Goal: Task Accomplishment & Management: Manage account settings

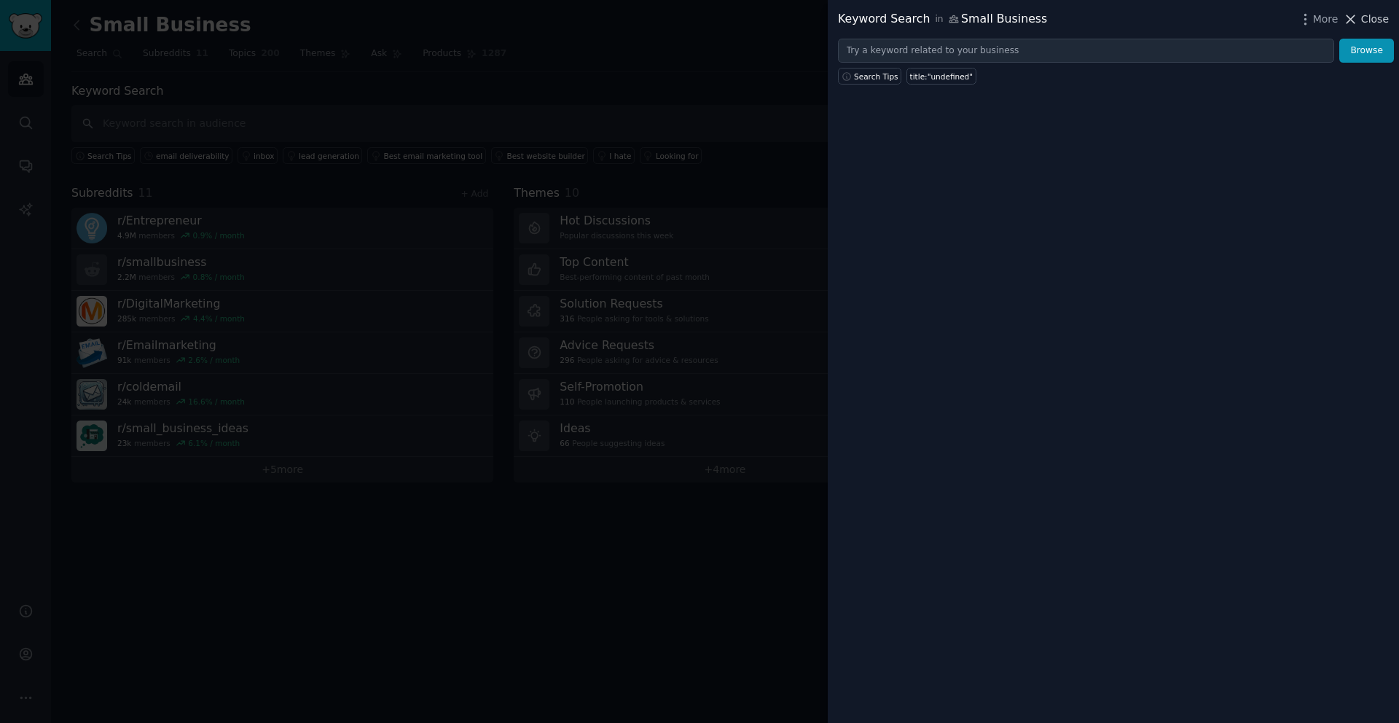
click at [1376, 23] on span "Close" at bounding box center [1375, 19] width 28 height 15
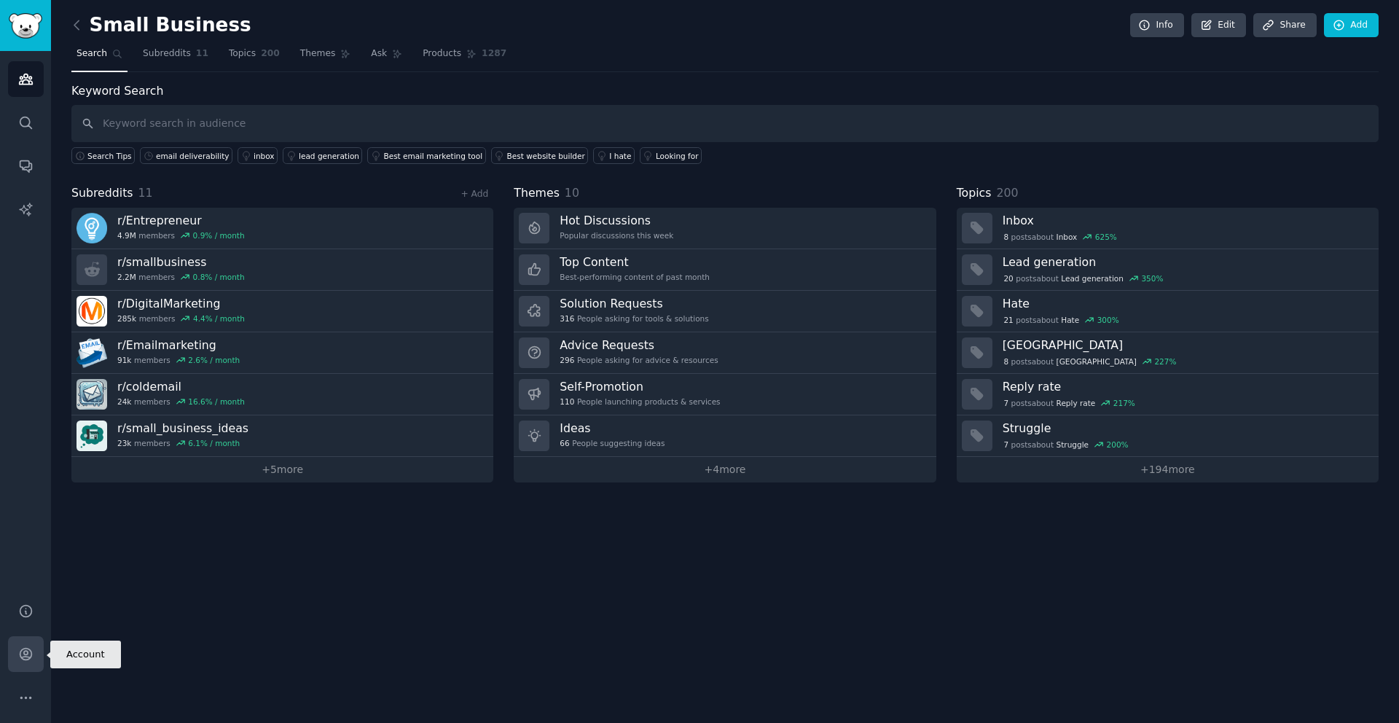
click at [26, 650] on icon "Sidebar" at bounding box center [26, 654] width 12 height 12
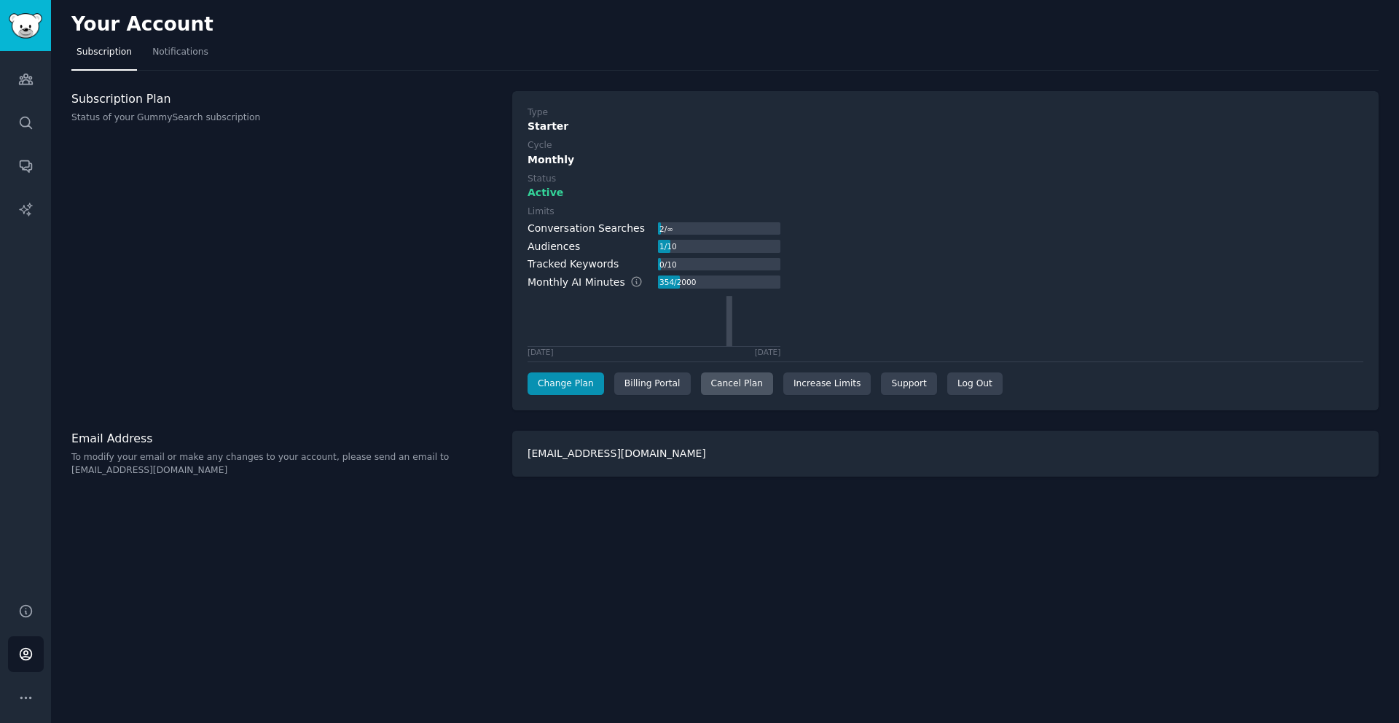
click at [734, 384] on div "Cancel Plan" at bounding box center [737, 383] width 72 height 23
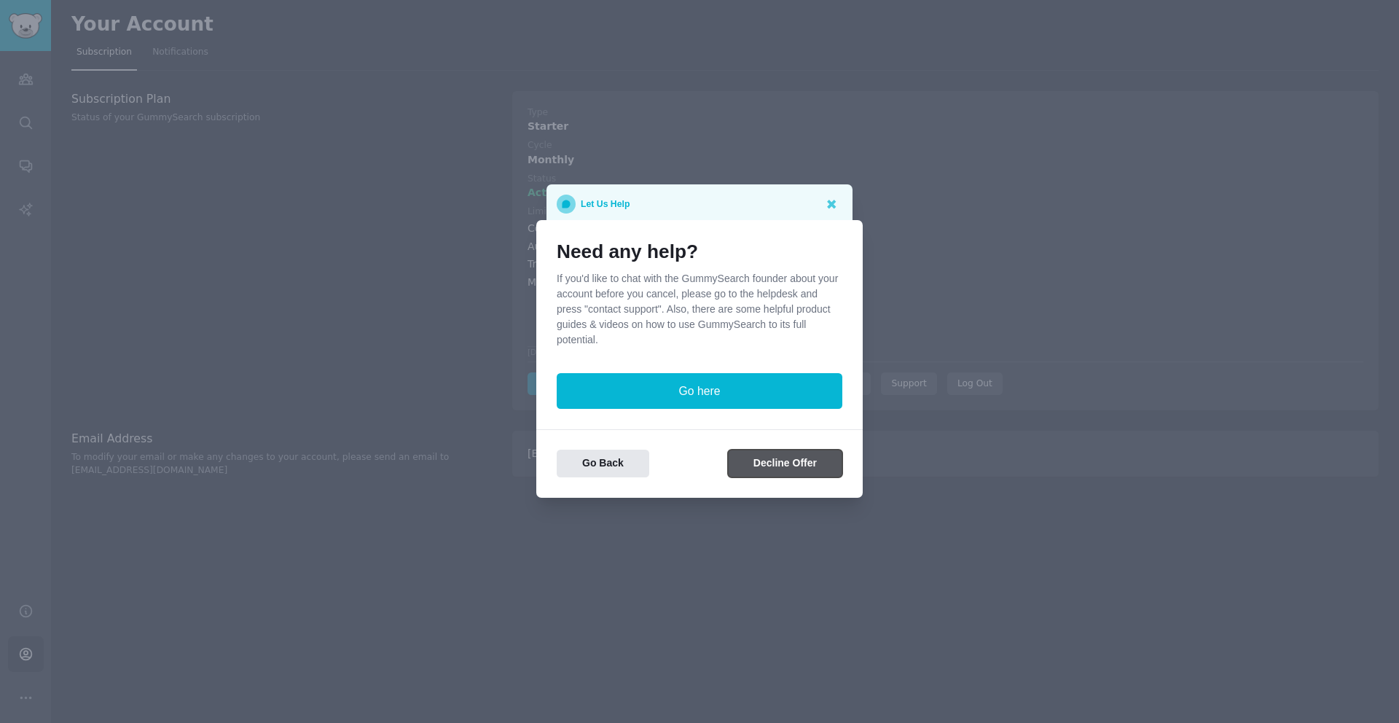
click at [772, 463] on button "Decline Offer" at bounding box center [785, 464] width 114 height 28
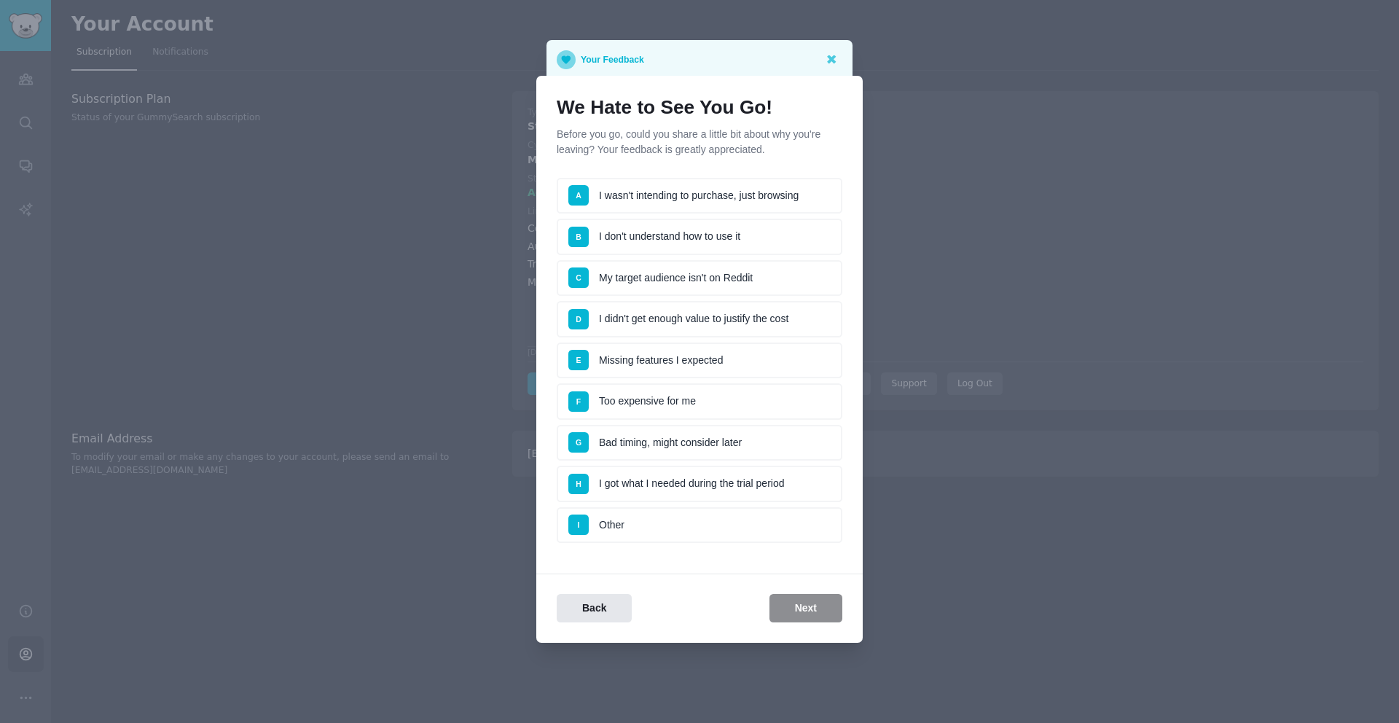
click at [592, 481] on div "H" at bounding box center [583, 483] width 31 height 13
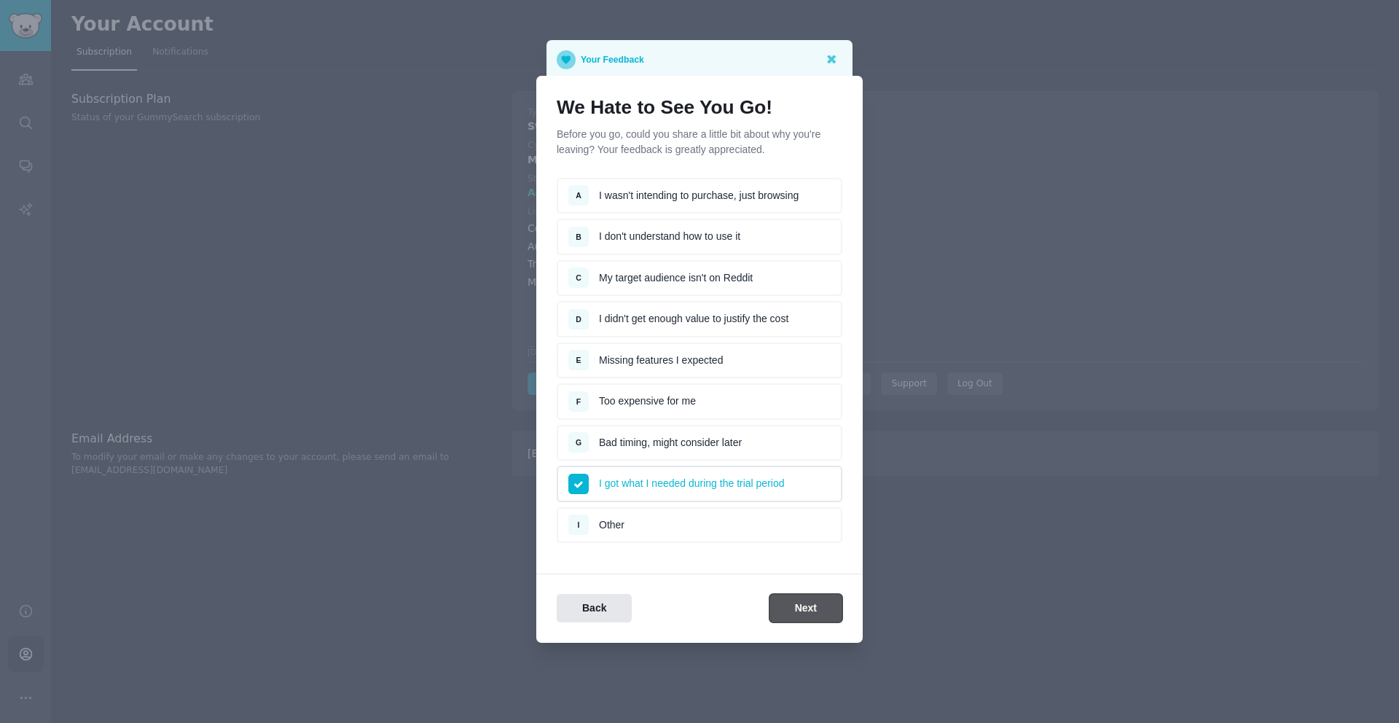
click at [800, 612] on button "Next" at bounding box center [805, 608] width 73 height 28
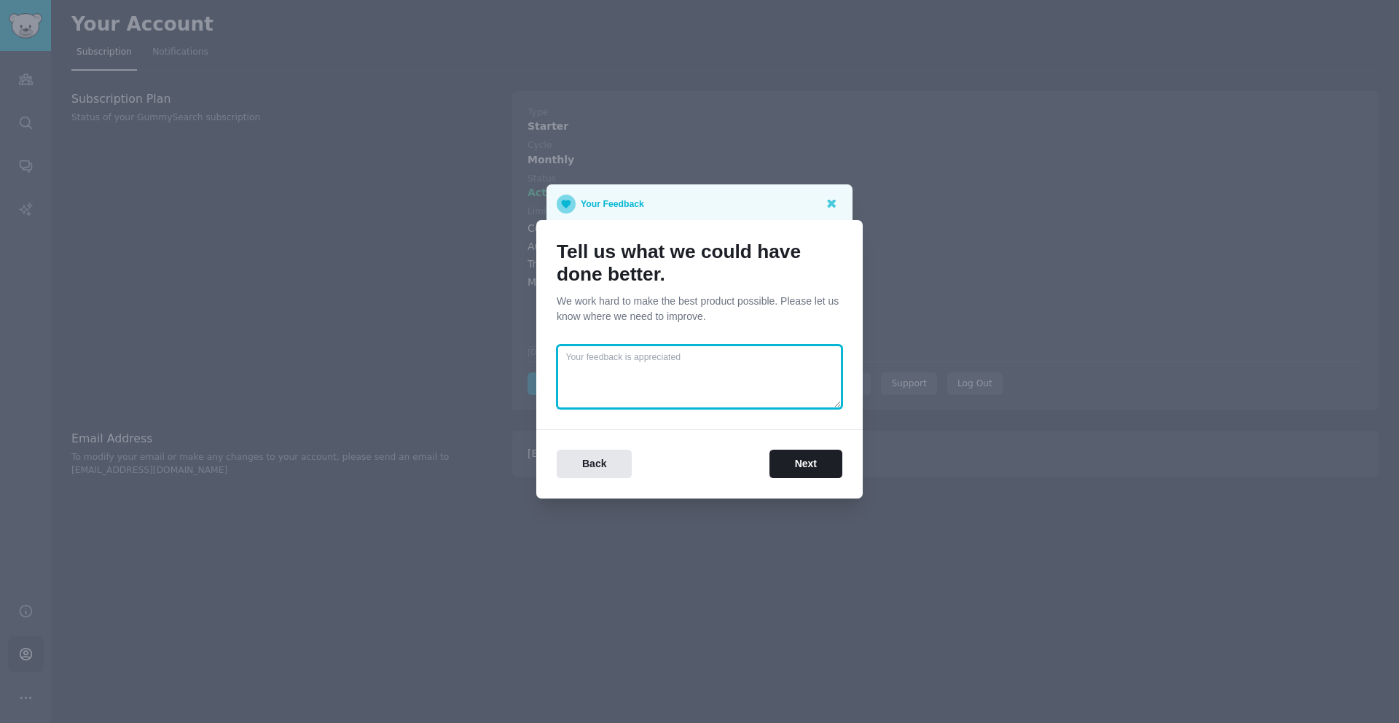
click at [699, 361] on textarea at bounding box center [700, 377] width 286 height 64
type textarea "Nothing. Good product but I only needed one time"
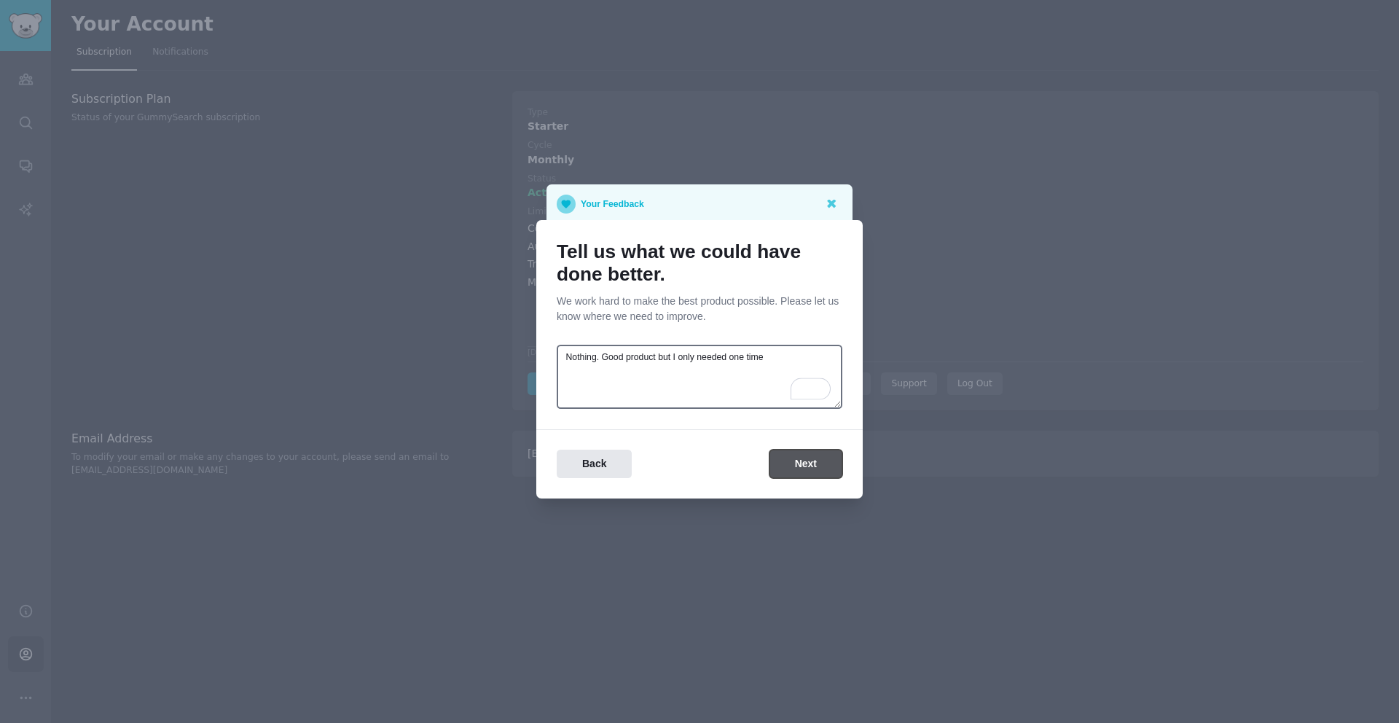
click at [814, 464] on button "Next" at bounding box center [805, 464] width 73 height 28
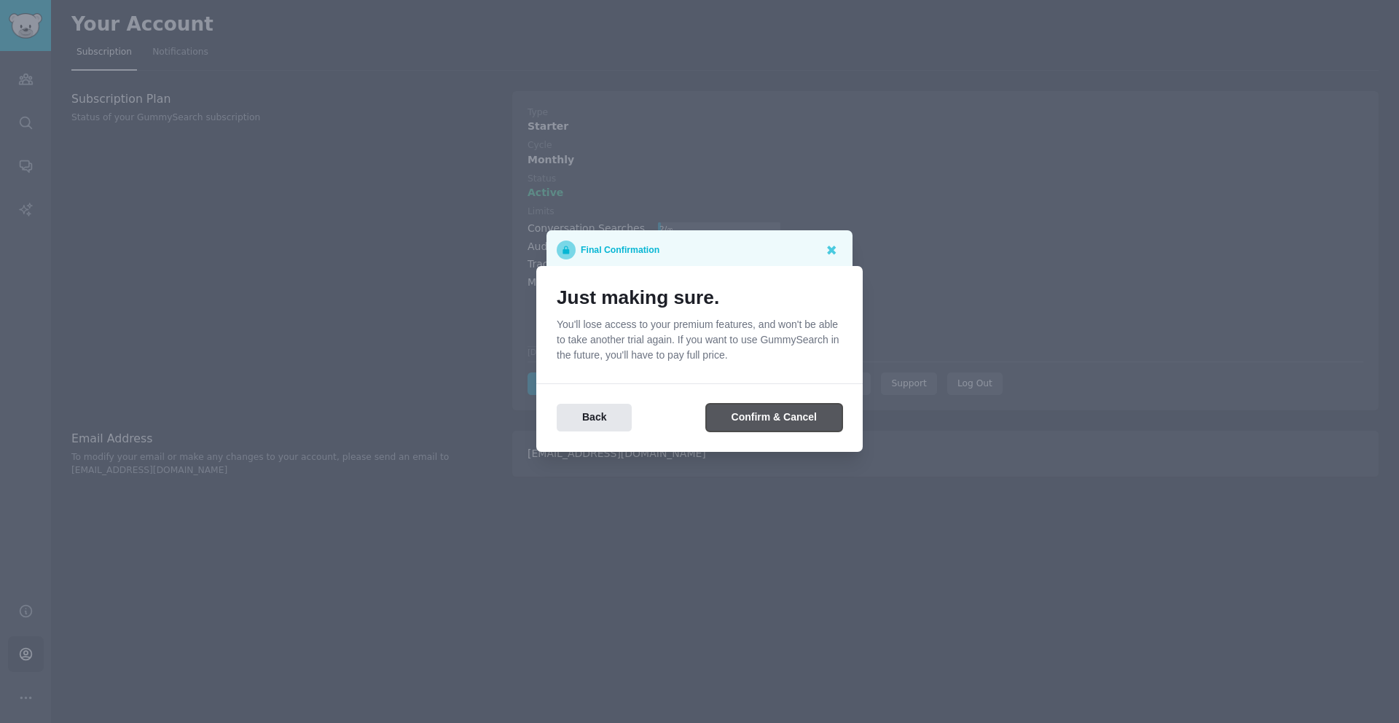
click at [779, 421] on button "Confirm & Cancel" at bounding box center [774, 418] width 136 height 28
